Goal: Task Accomplishment & Management: Use online tool/utility

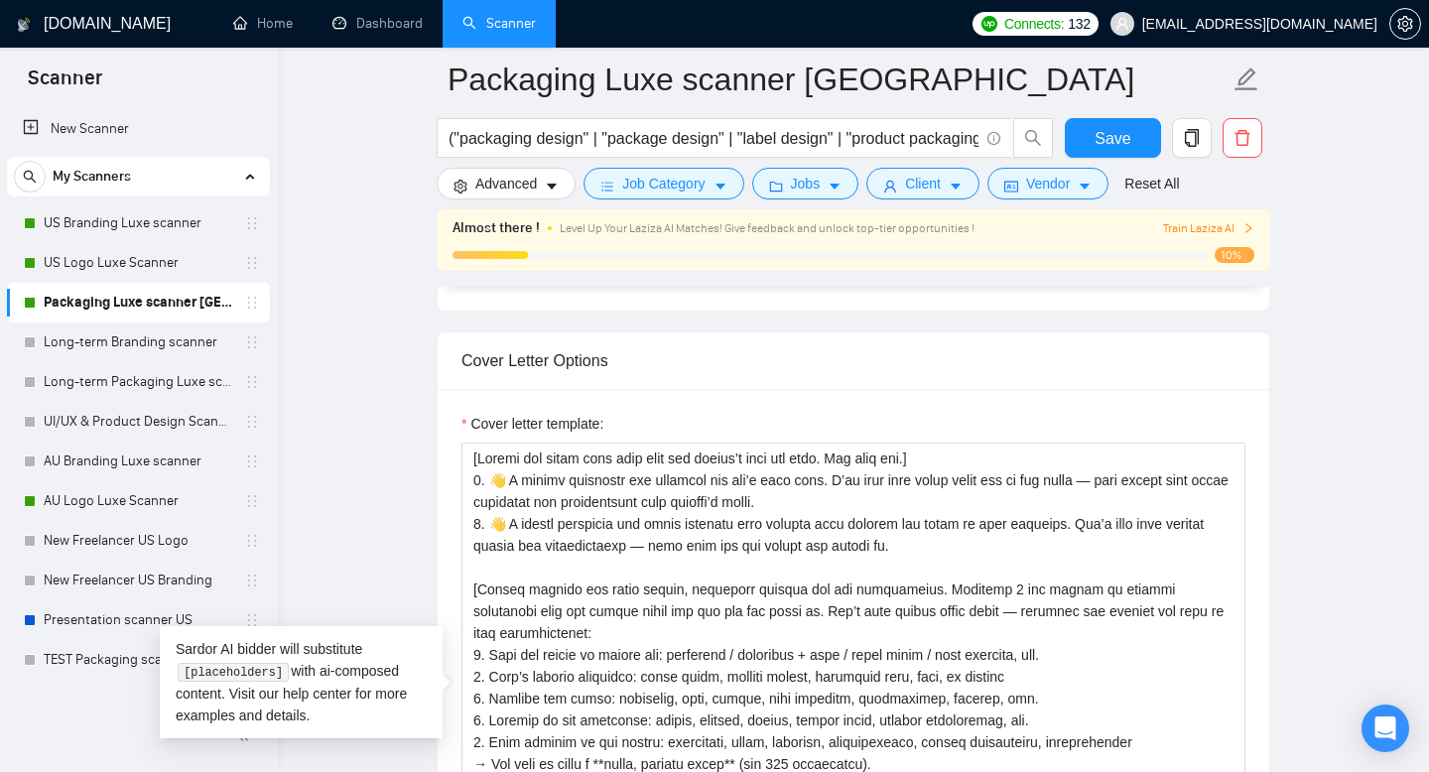
scroll to position [2223, 0]
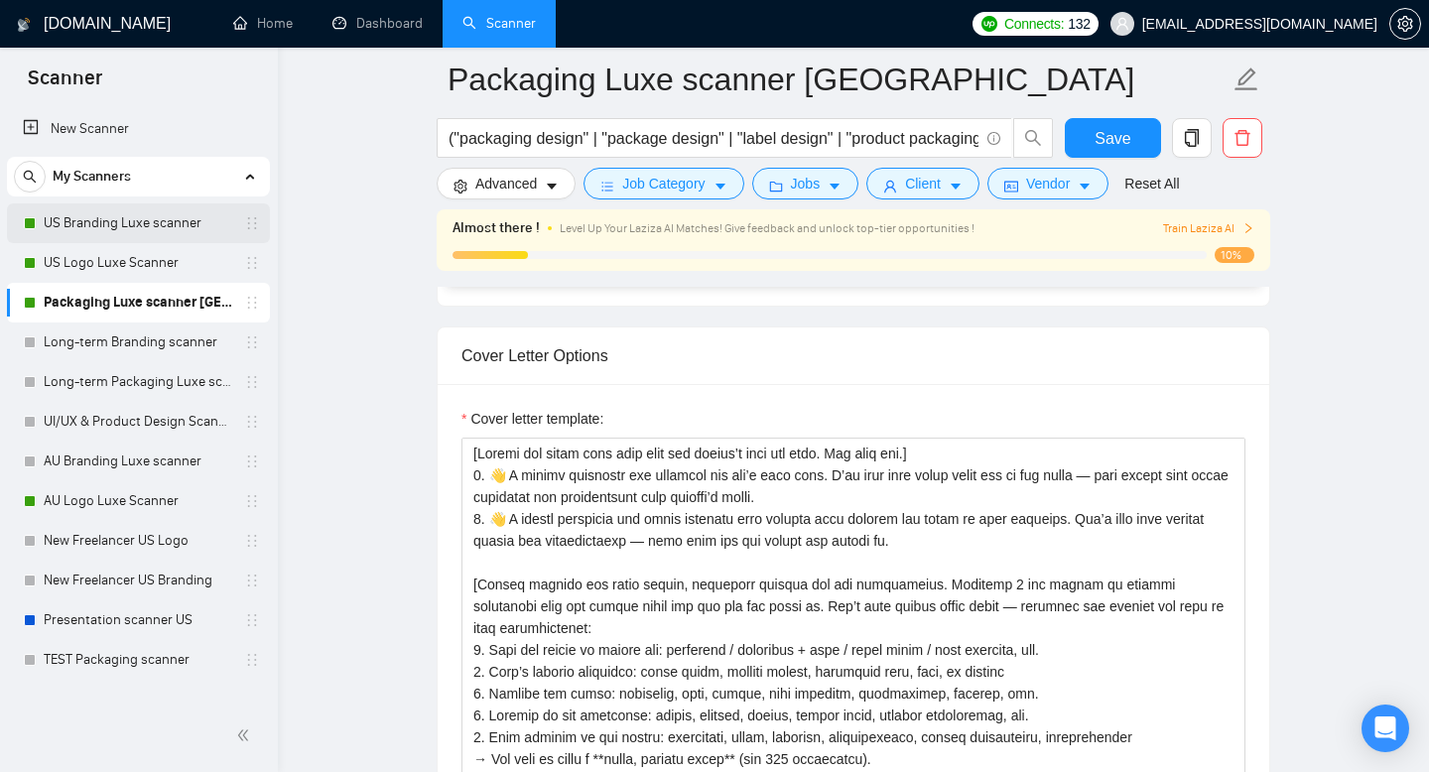
click at [141, 233] on link "US Branding Luxe scanner" at bounding box center [138, 223] width 189 height 40
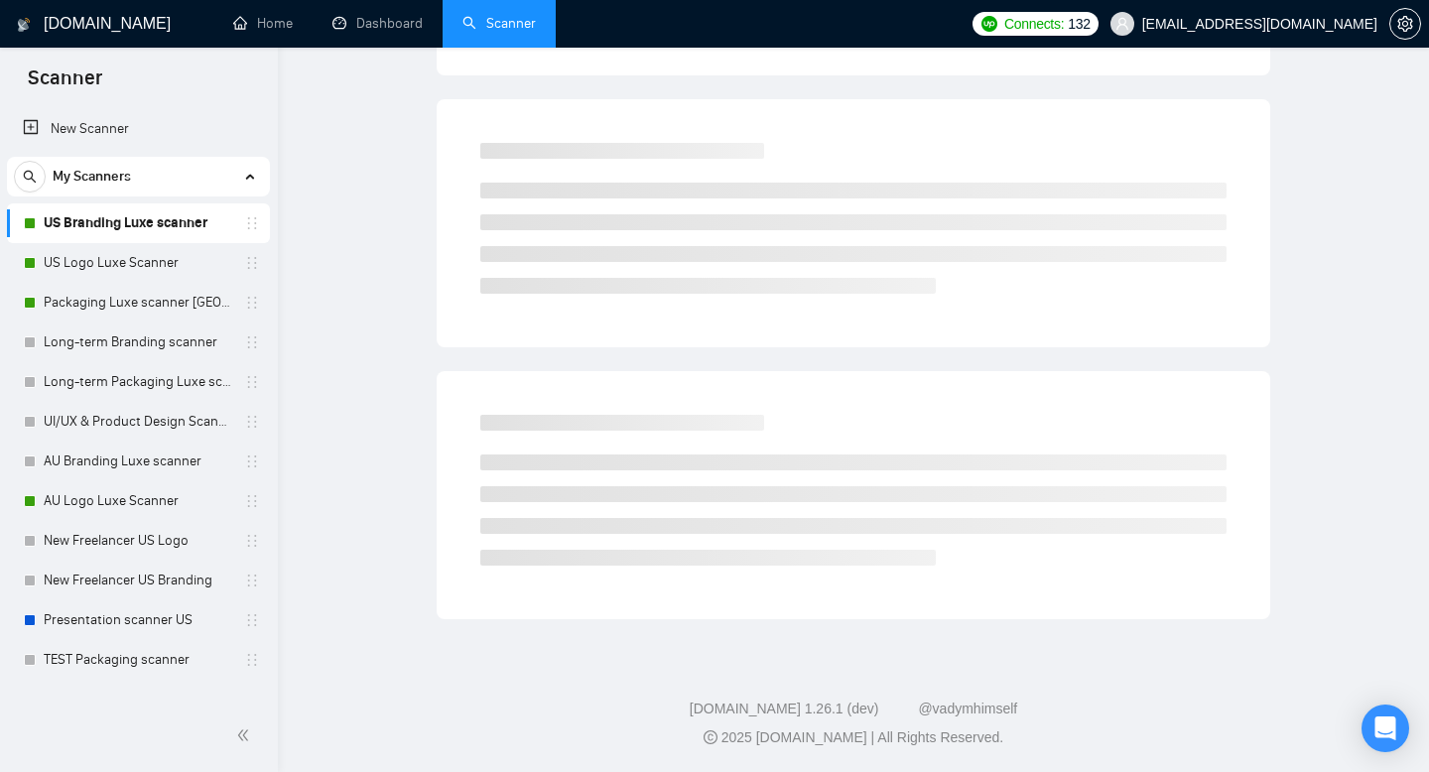
scroll to position [14, 0]
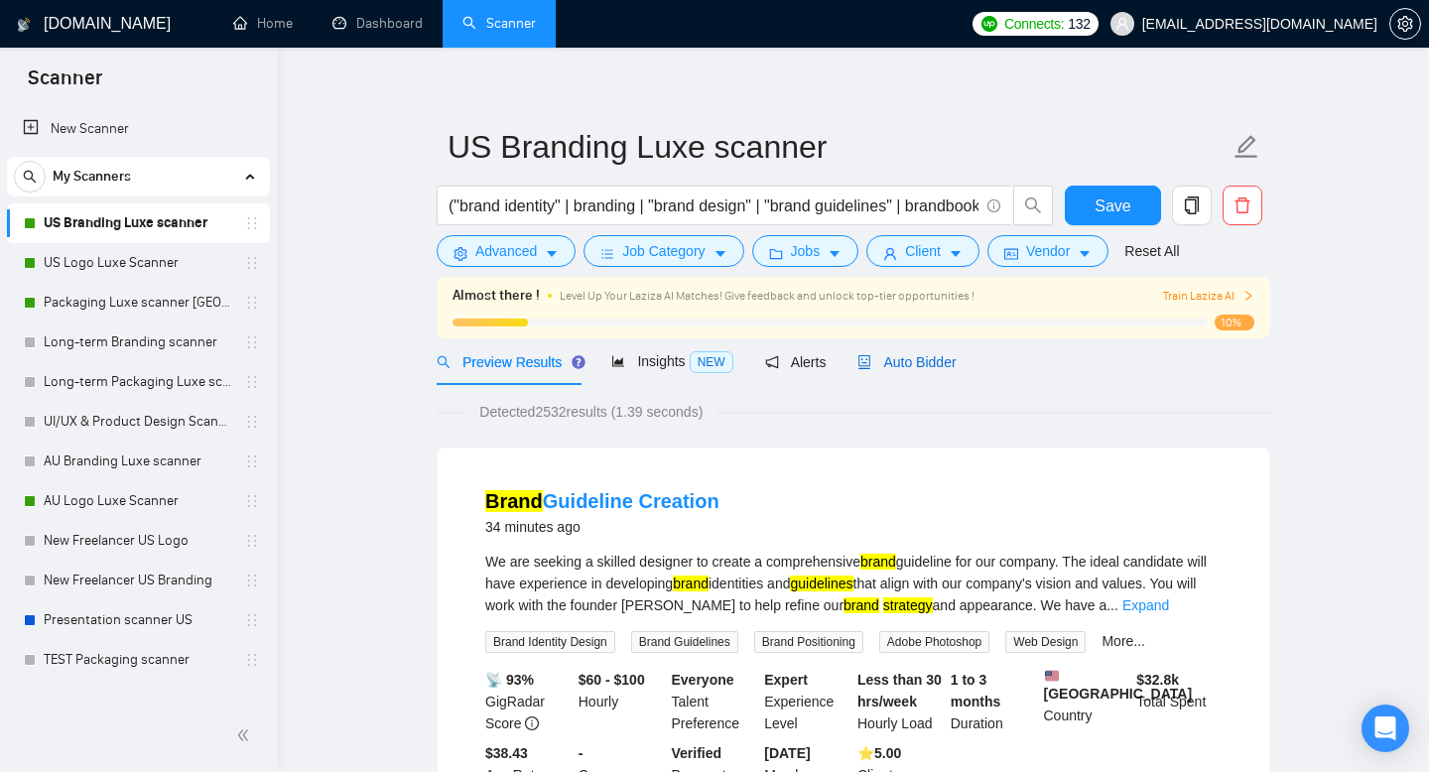
click at [950, 356] on span "Auto Bidder" at bounding box center [906, 362] width 98 height 16
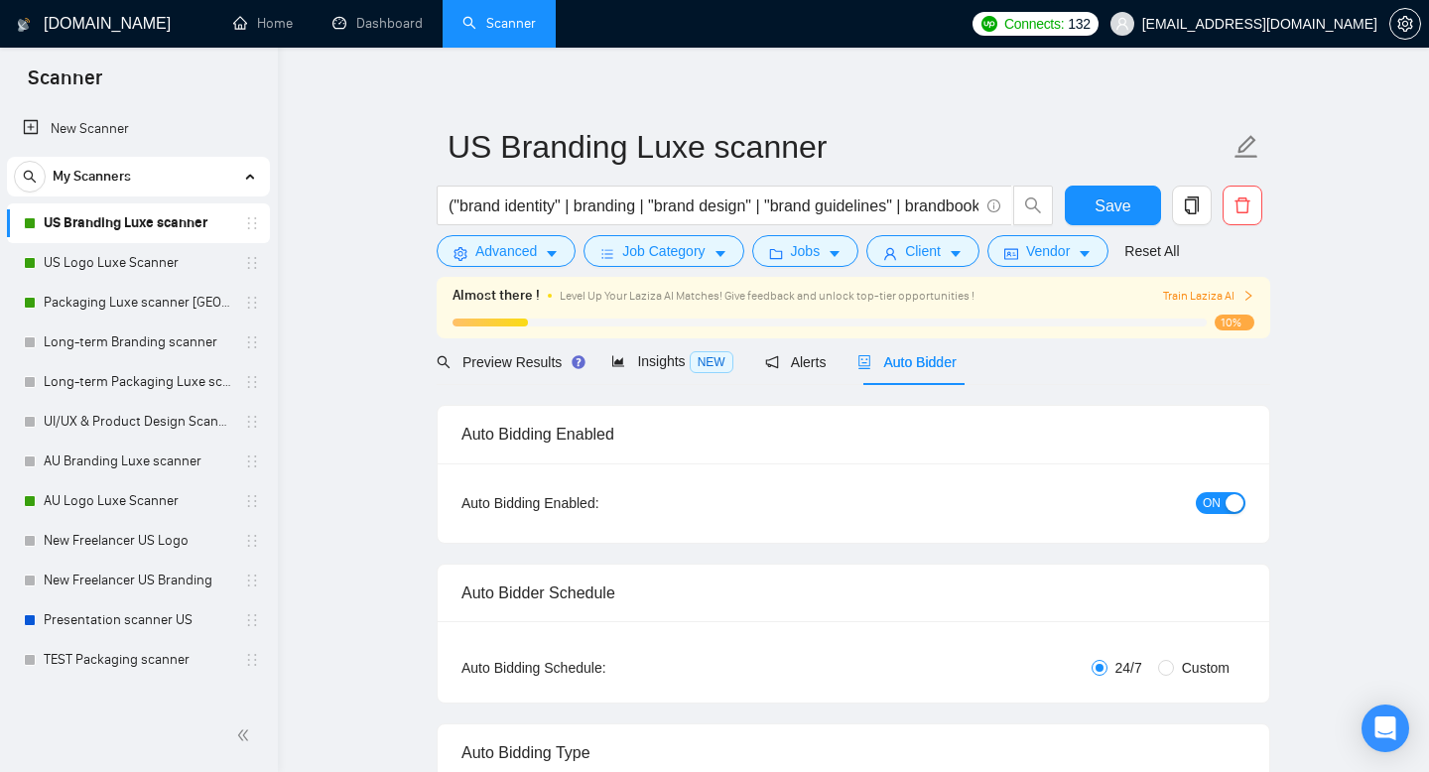
radio input "false"
radio input "true"
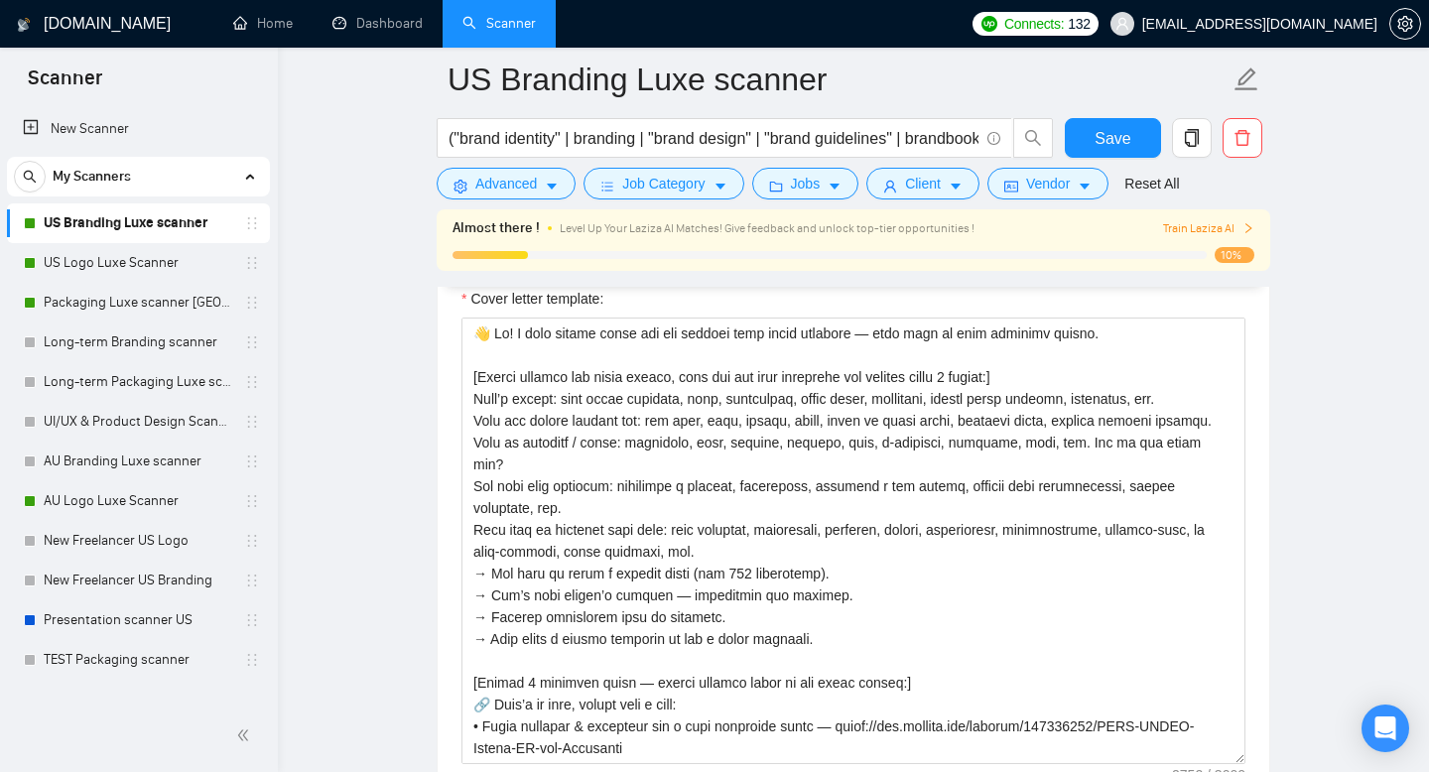
scroll to position [2628, 0]
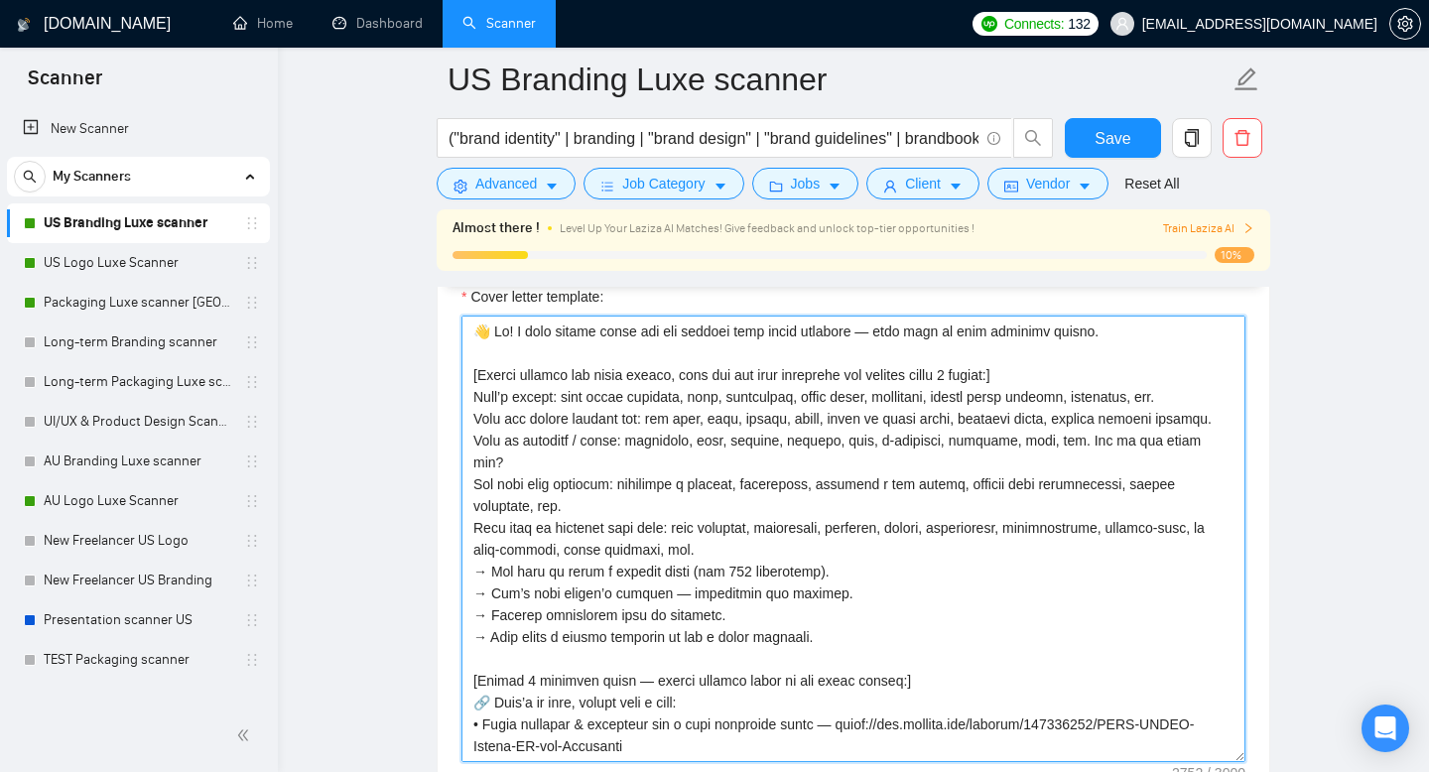
click at [786, 436] on textarea "Cover letter template:" at bounding box center [853, 539] width 784 height 447
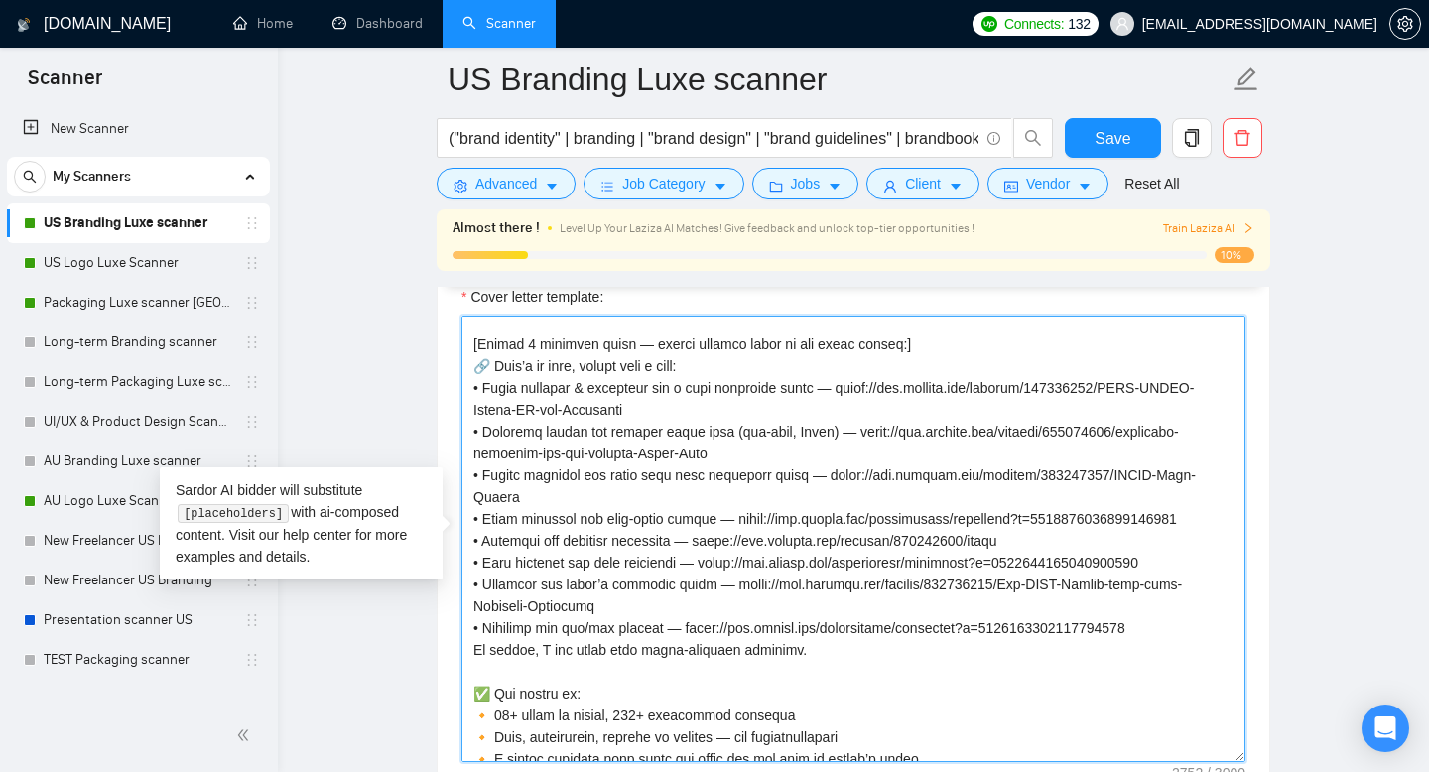
scroll to position [337, 0]
drag, startPoint x: 1178, startPoint y: 627, endPoint x: 483, endPoint y: 556, distance: 698.3
click at [483, 556] on textarea "Cover letter template:" at bounding box center [853, 539] width 784 height 447
click at [719, 521] on textarea "Cover letter template:" at bounding box center [853, 539] width 784 height 447
drag, startPoint x: 1171, startPoint y: 626, endPoint x: 472, endPoint y: 587, distance: 699.6
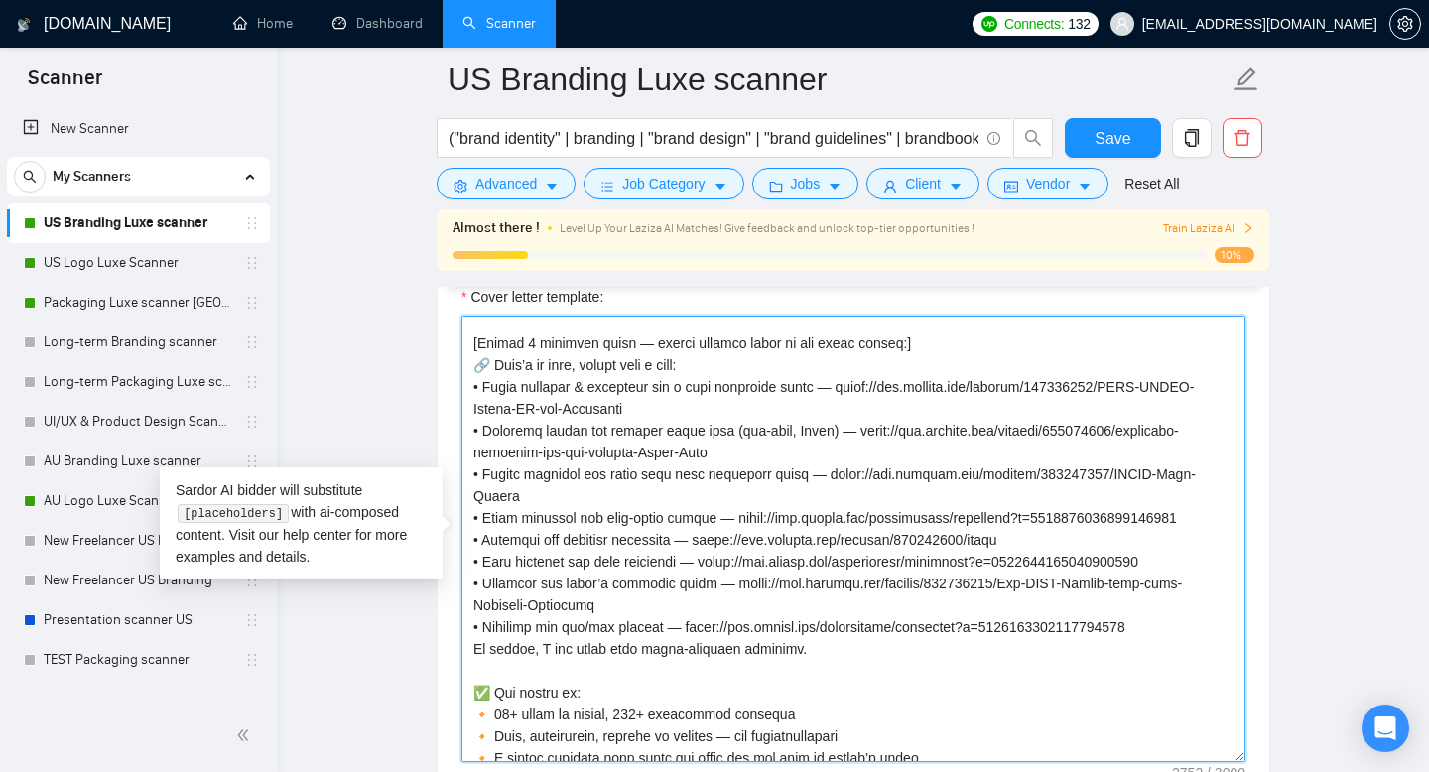
click at [472, 587] on textarea "Cover letter template:" at bounding box center [853, 539] width 784 height 447
click at [639, 609] on textarea "Cover letter template:" at bounding box center [853, 539] width 784 height 447
drag, startPoint x: 1172, startPoint y: 624, endPoint x: 460, endPoint y: 628, distance: 711.5
click at [460, 628] on div "Cover letter template:" at bounding box center [854, 536] width 832 height 548
drag, startPoint x: 1200, startPoint y: 559, endPoint x: 473, endPoint y: 571, distance: 726.5
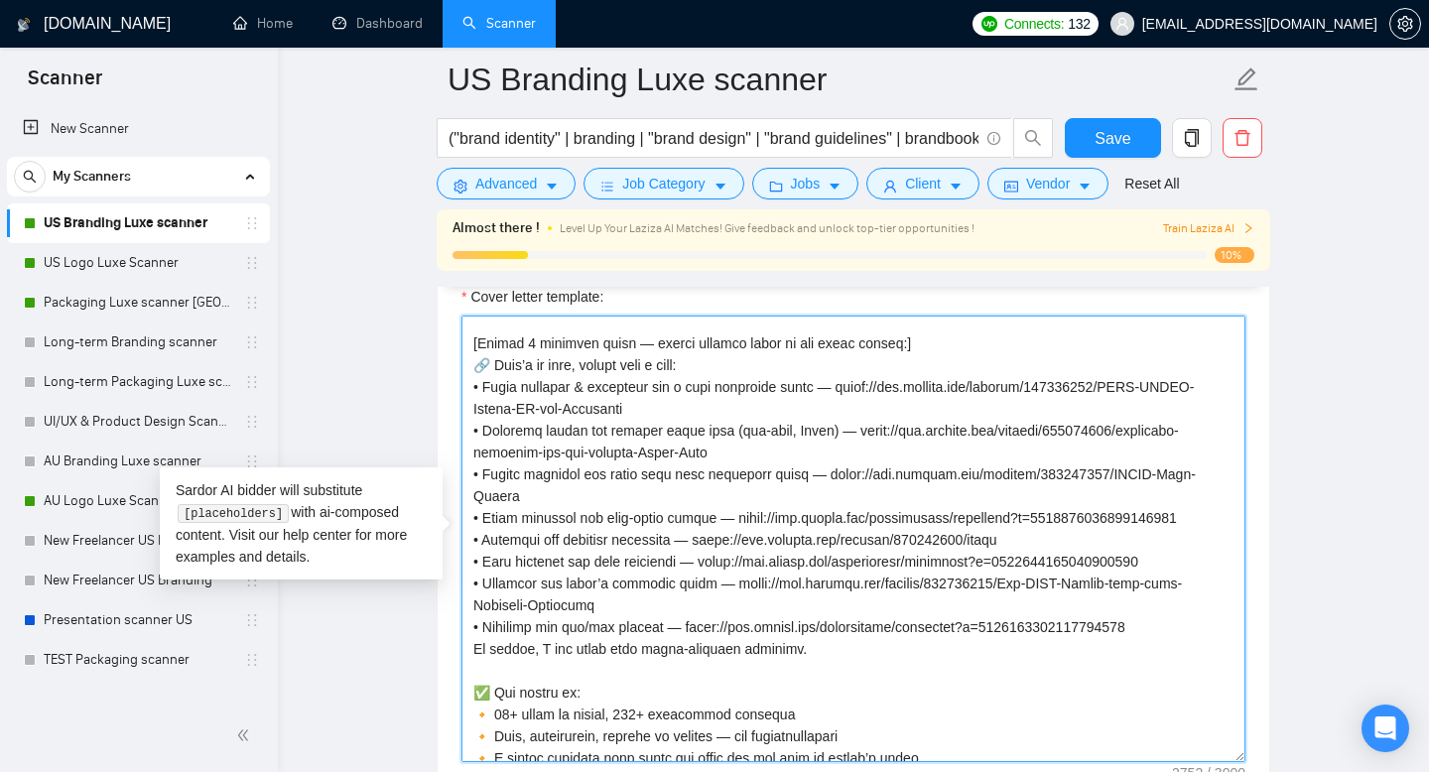
click at [472, 571] on textarea "Cover letter template:" at bounding box center [853, 539] width 784 height 447
drag, startPoint x: 640, startPoint y: 406, endPoint x: 467, endPoint y: 387, distance: 173.7
click at [467, 387] on textarea "Cover letter template:" at bounding box center [853, 539] width 784 height 447
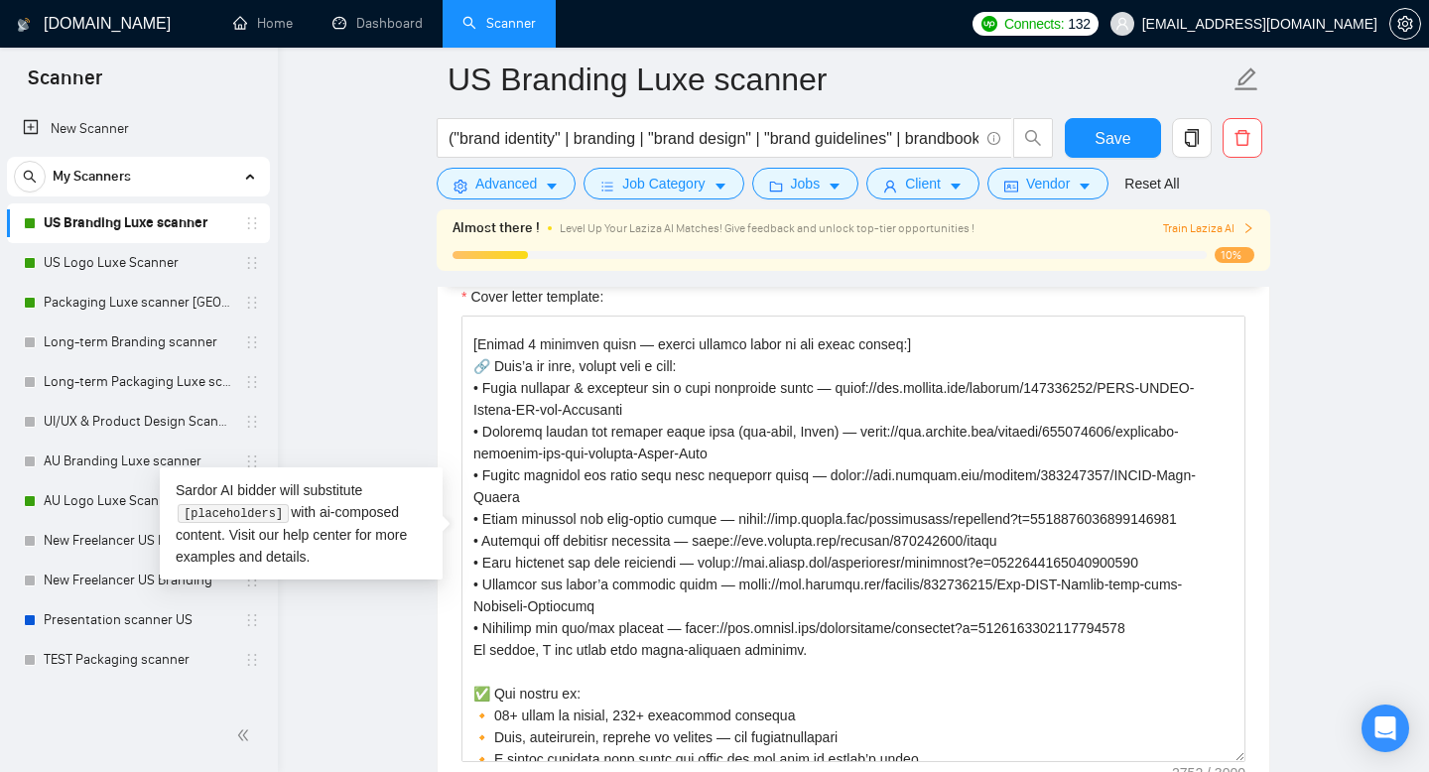
click at [102, 264] on link "US Logo Luxe Scanner" at bounding box center [138, 263] width 189 height 40
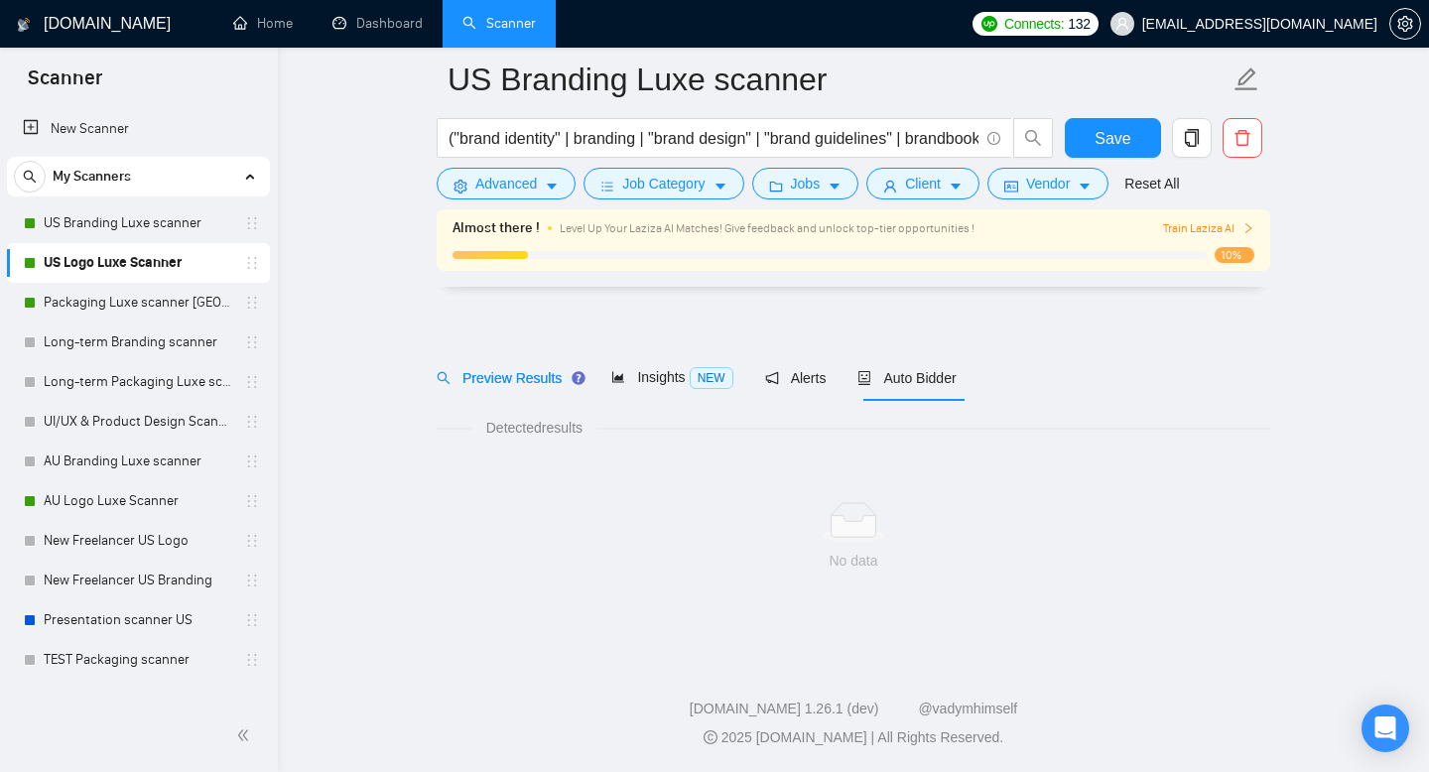
scroll to position [14, 0]
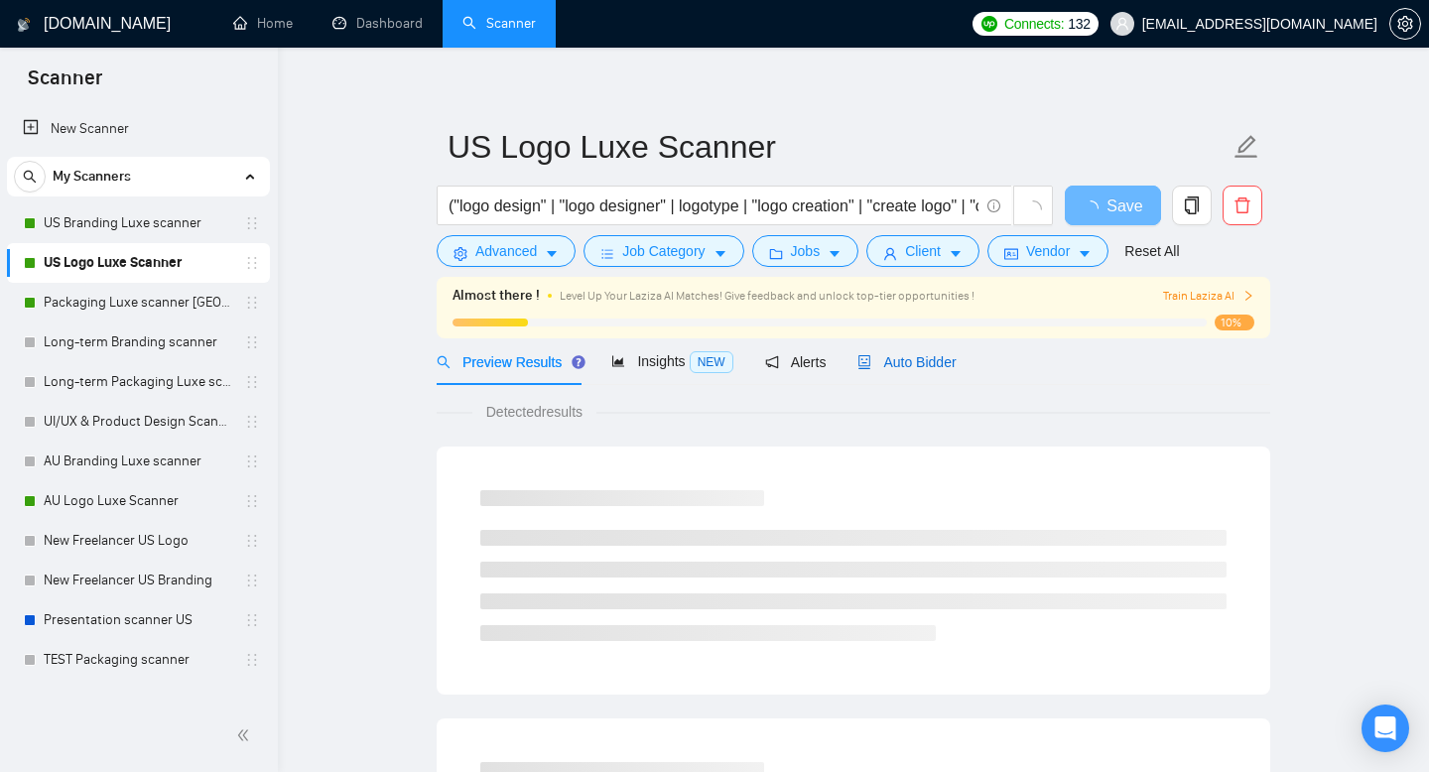
click at [929, 354] on span "Auto Bidder" at bounding box center [906, 362] width 98 height 16
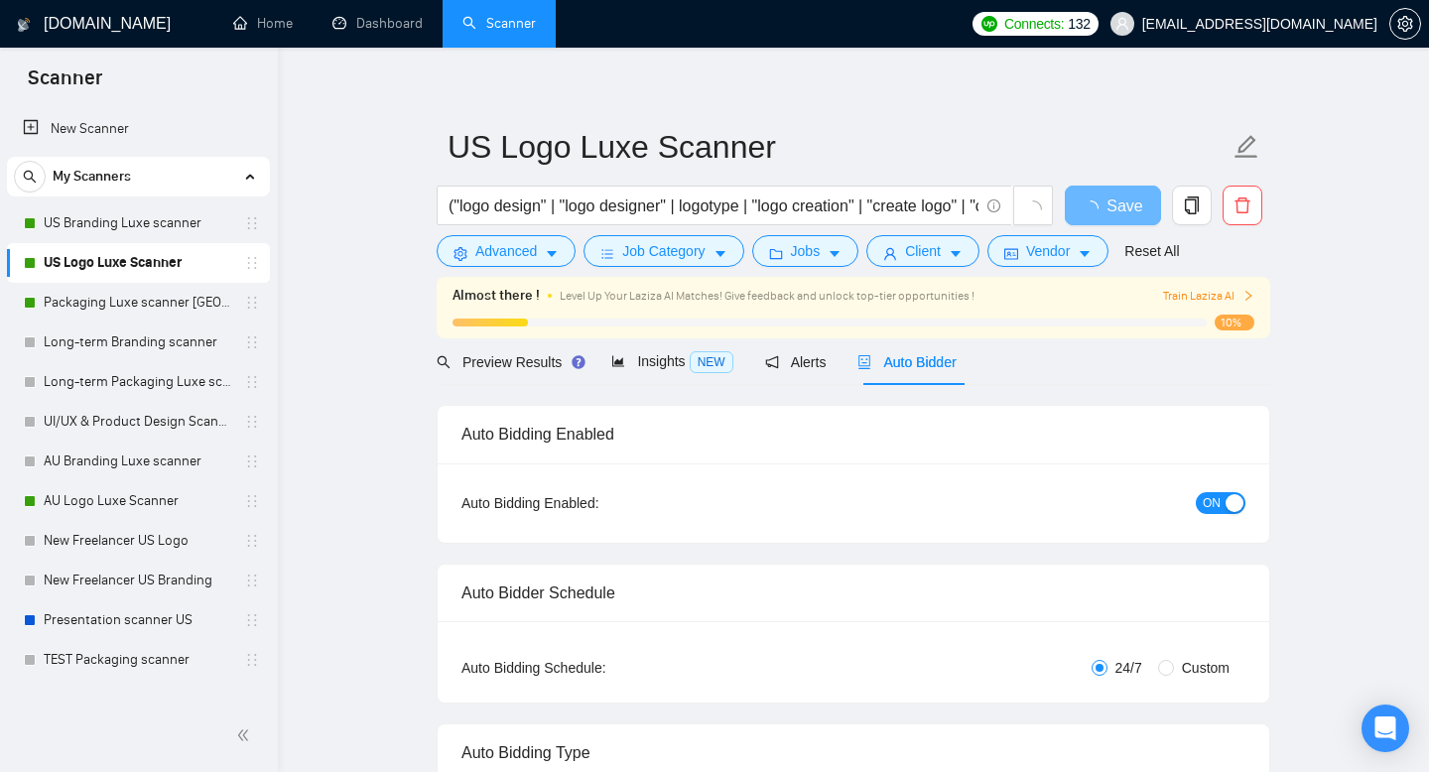
radio input "false"
radio input "true"
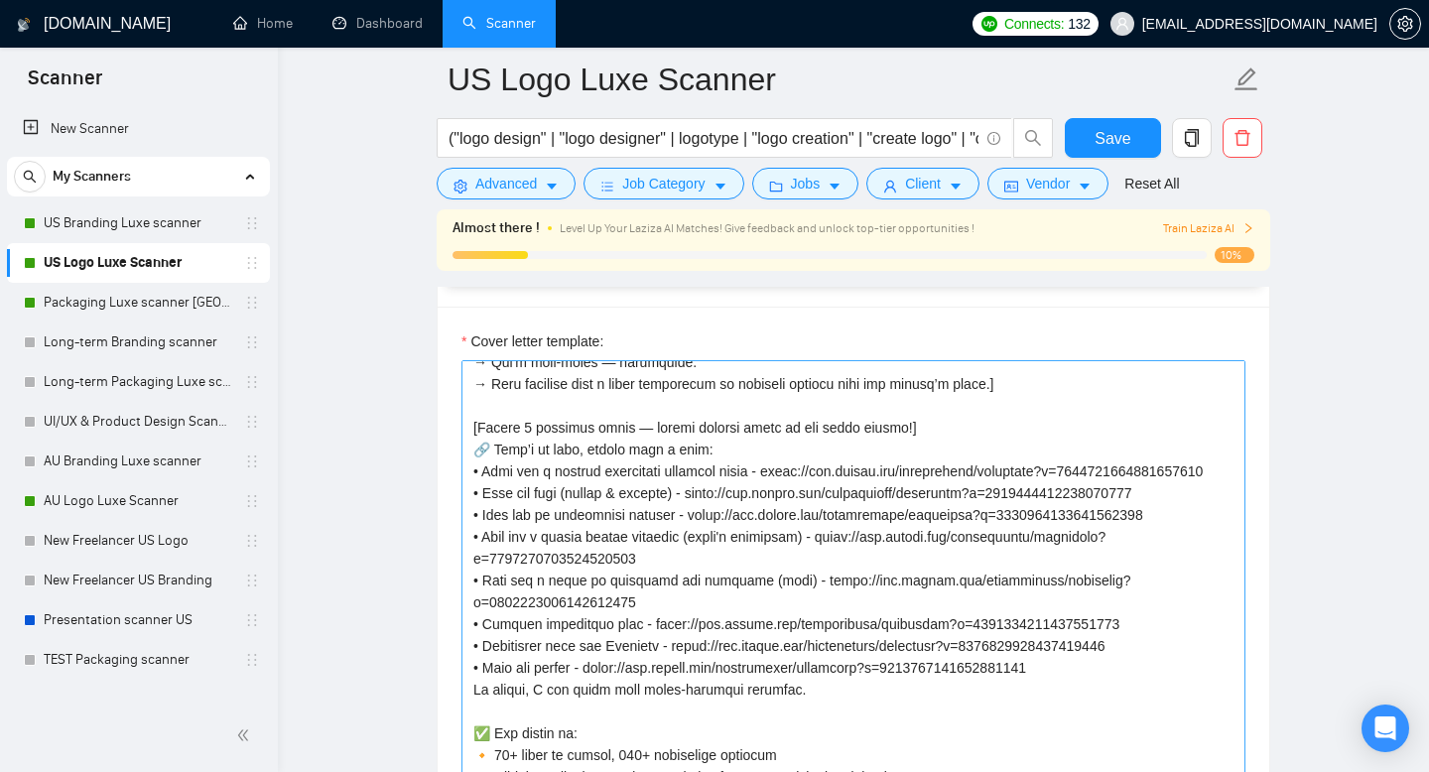
scroll to position [234, 0]
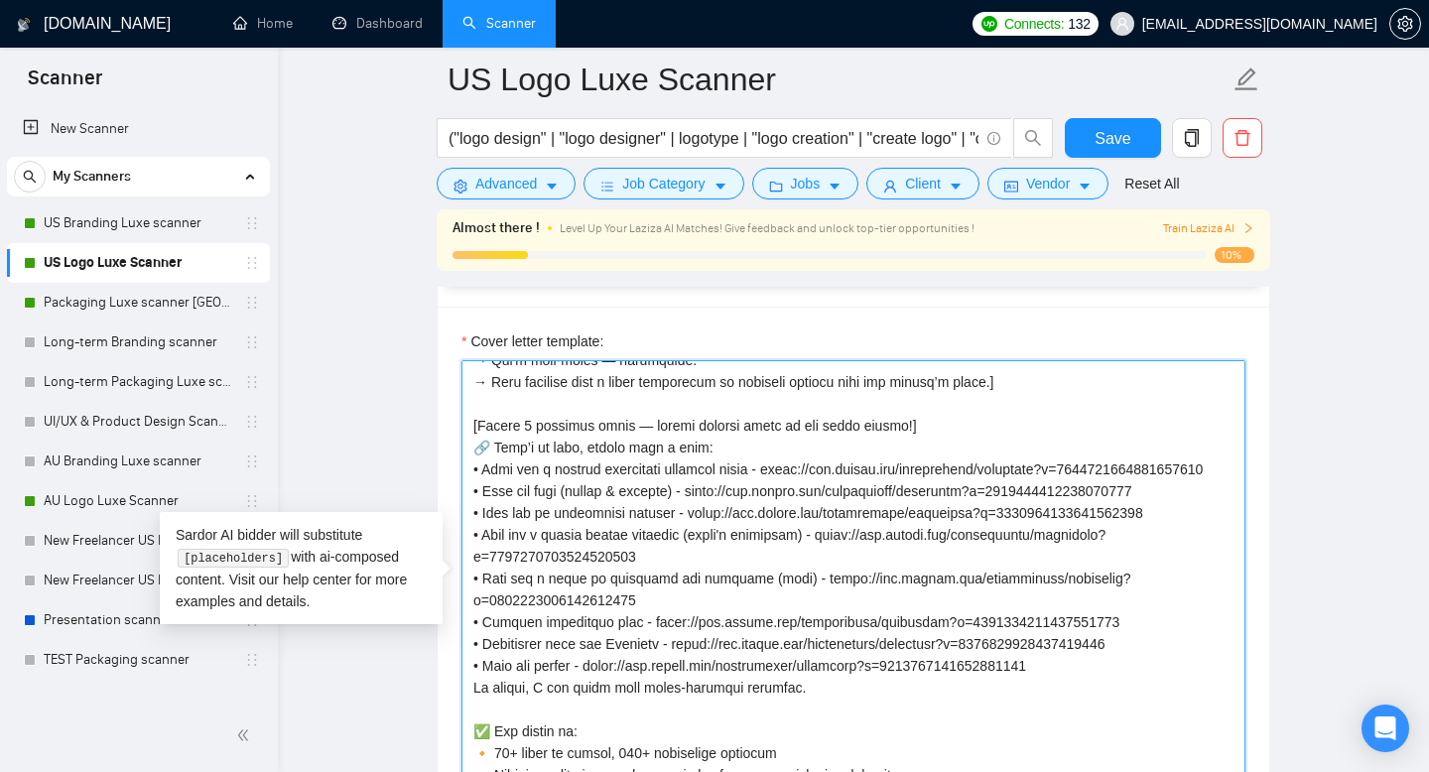
click at [475, 447] on textarea "Cover letter template:" at bounding box center [853, 583] width 784 height 447
